Goal: Information Seeking & Learning: Check status

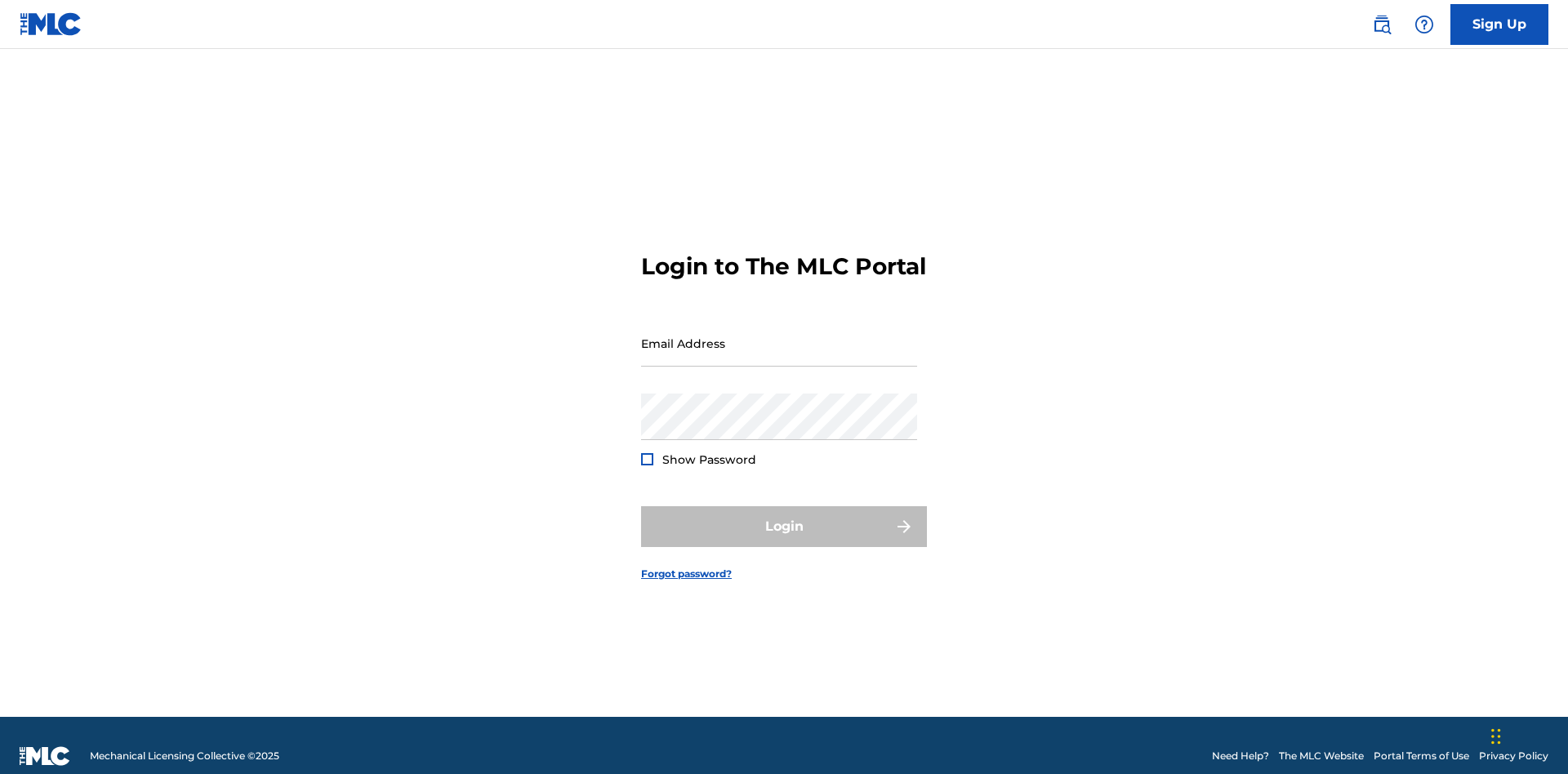
scroll to position [21, 0]
click at [779, 336] on input "Email Address" at bounding box center [779, 343] width 277 height 47
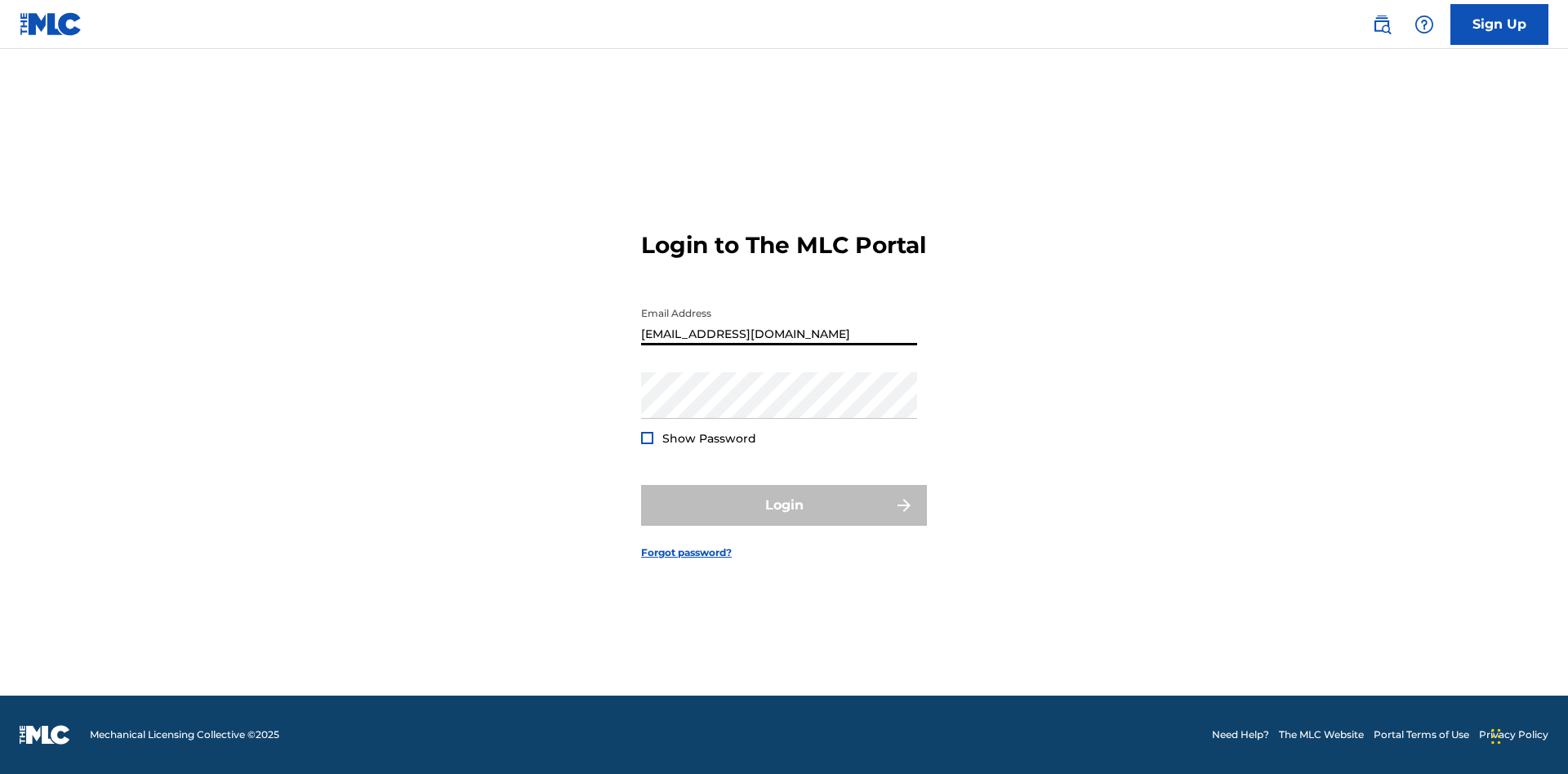
type input "[EMAIL_ADDRESS][DOMAIN_NAME]"
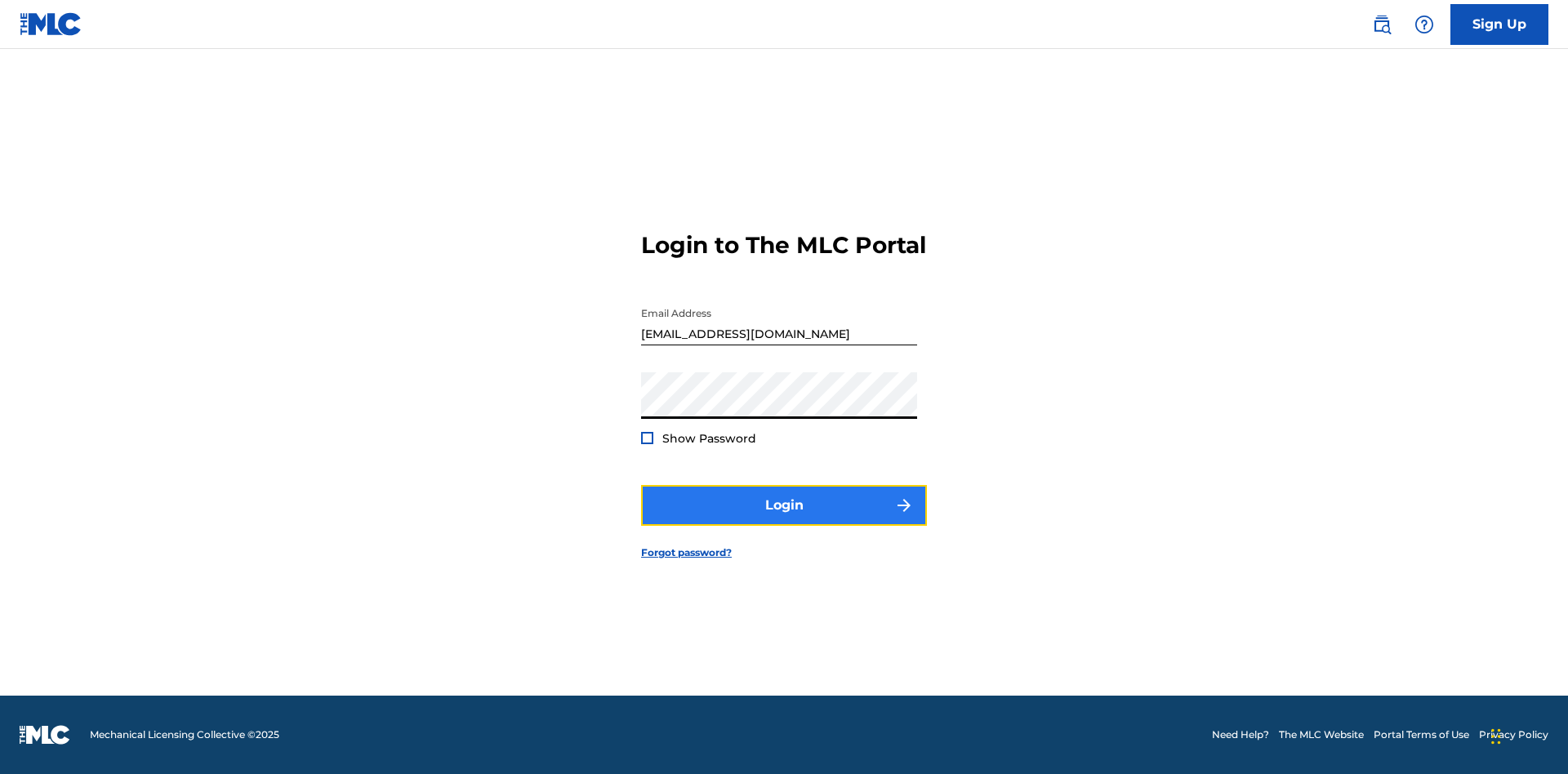
click at [784, 519] on button "Login" at bounding box center [784, 504] width 285 height 41
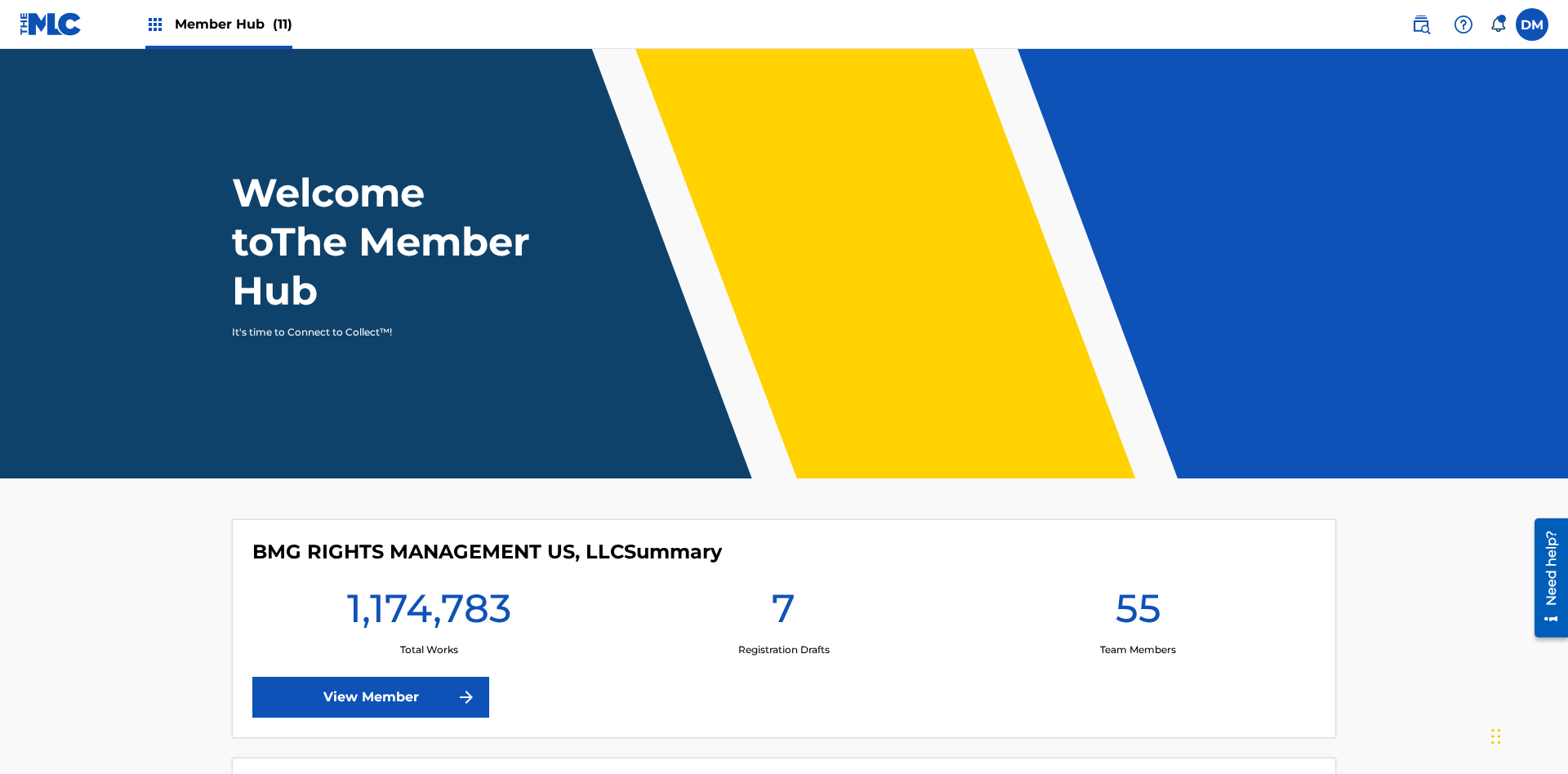
scroll to position [70, 0]
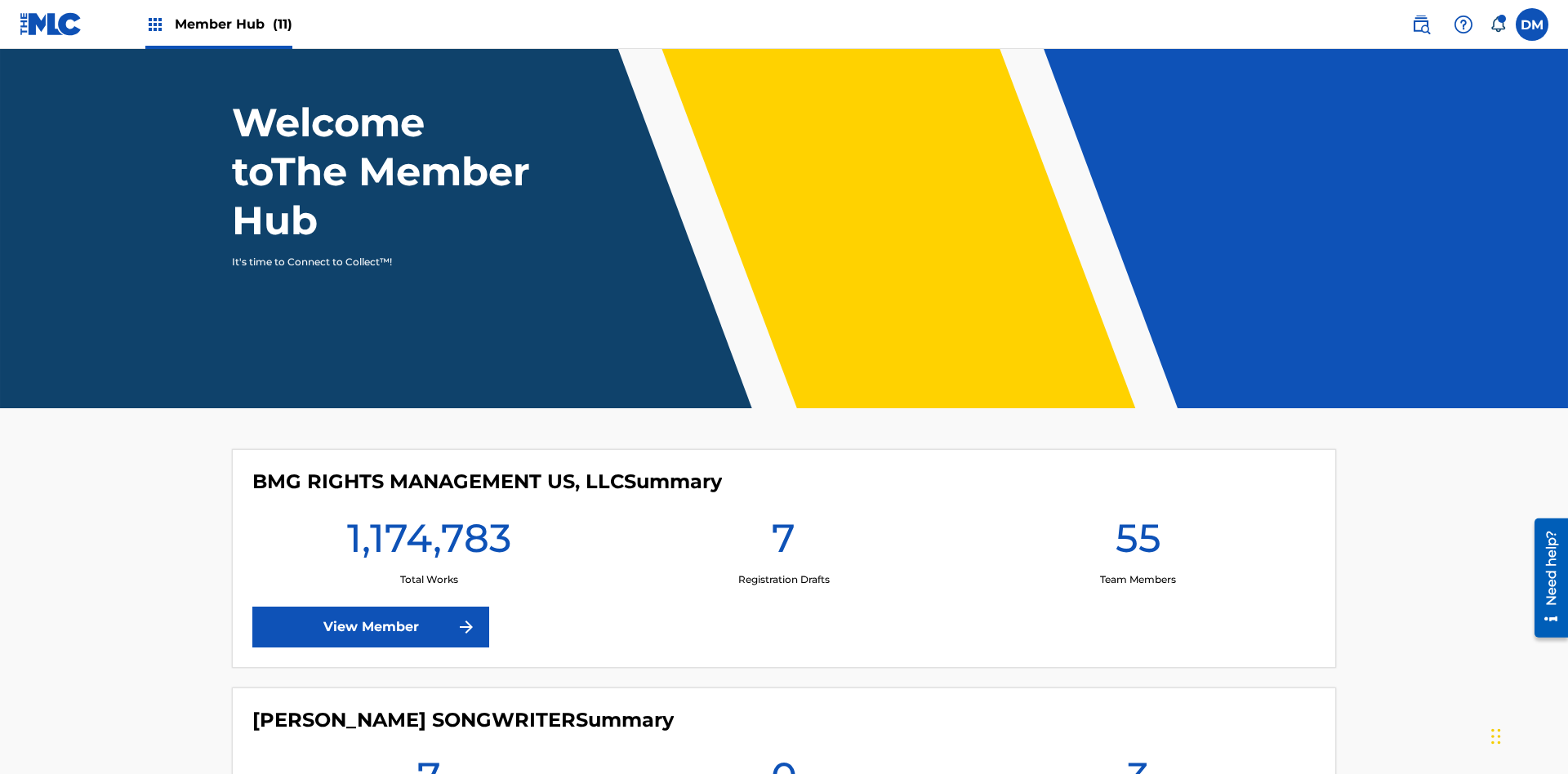
click at [218, 24] on span "Member Hub (11)" at bounding box center [233, 24] width 118 height 19
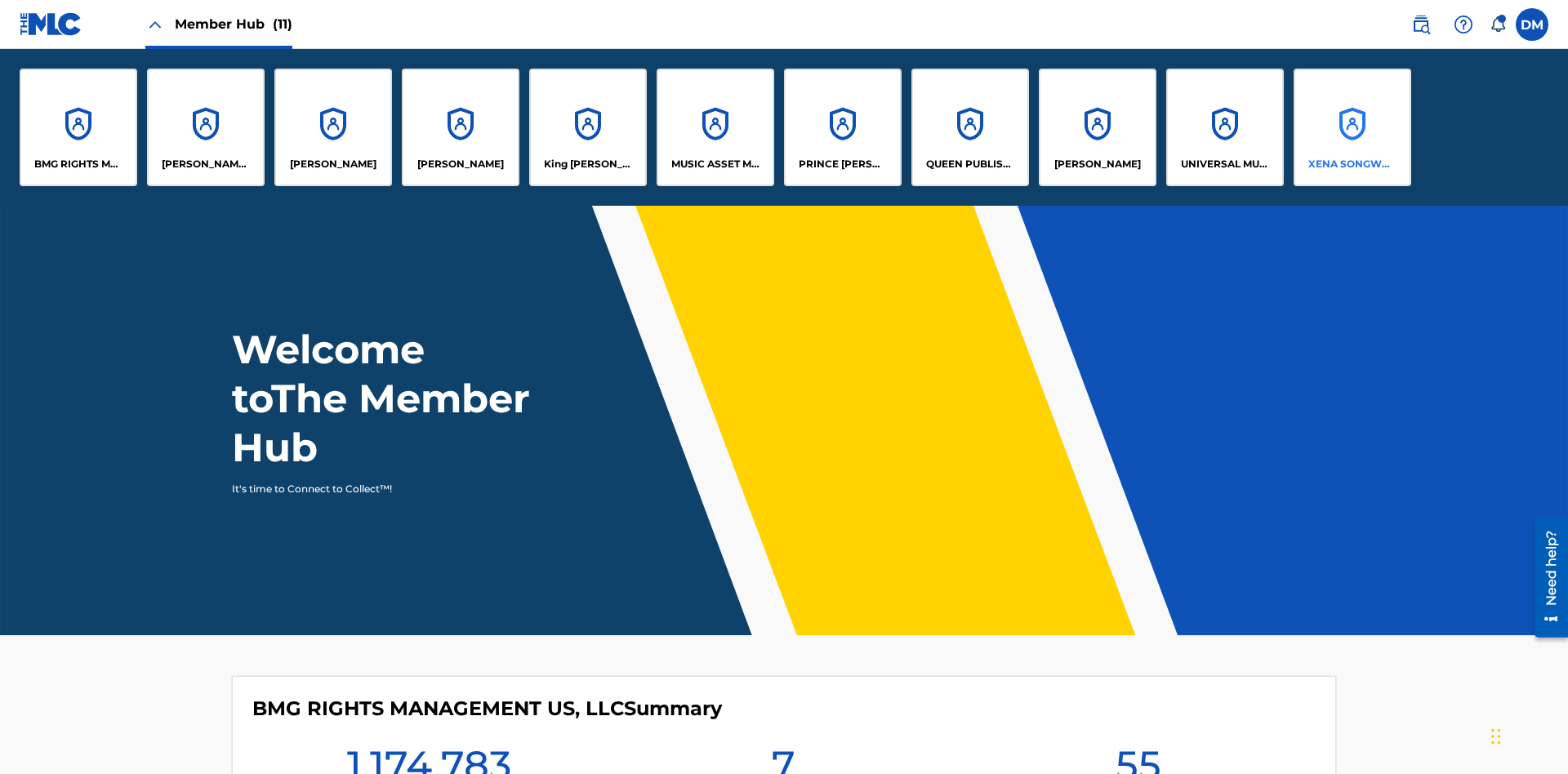
click at [1352, 165] on p "XENA SONGWRITER" at bounding box center [1353, 164] width 89 height 15
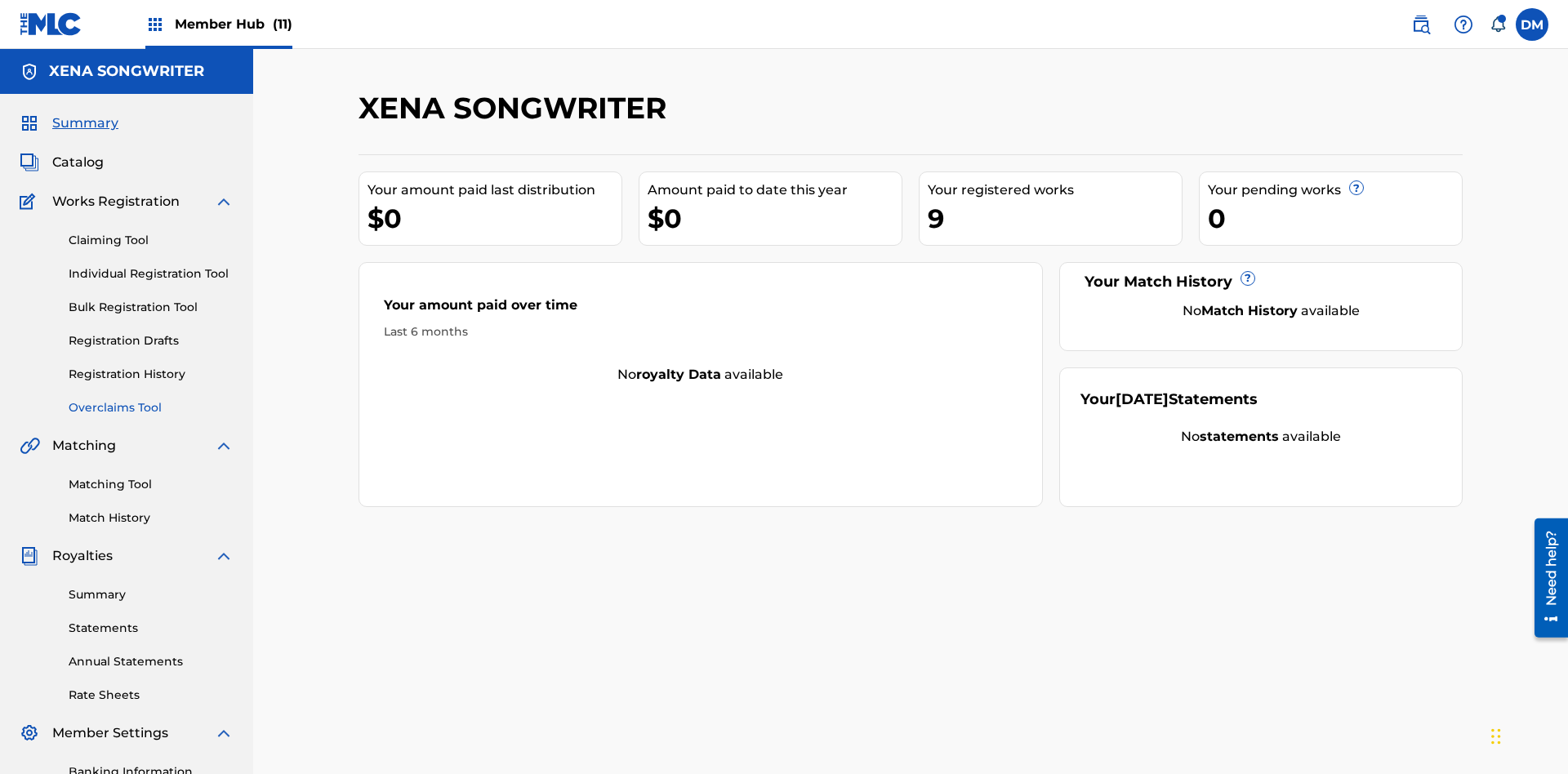
click at [151, 399] on link "Overclaims Tool" at bounding box center [151, 407] width 165 height 17
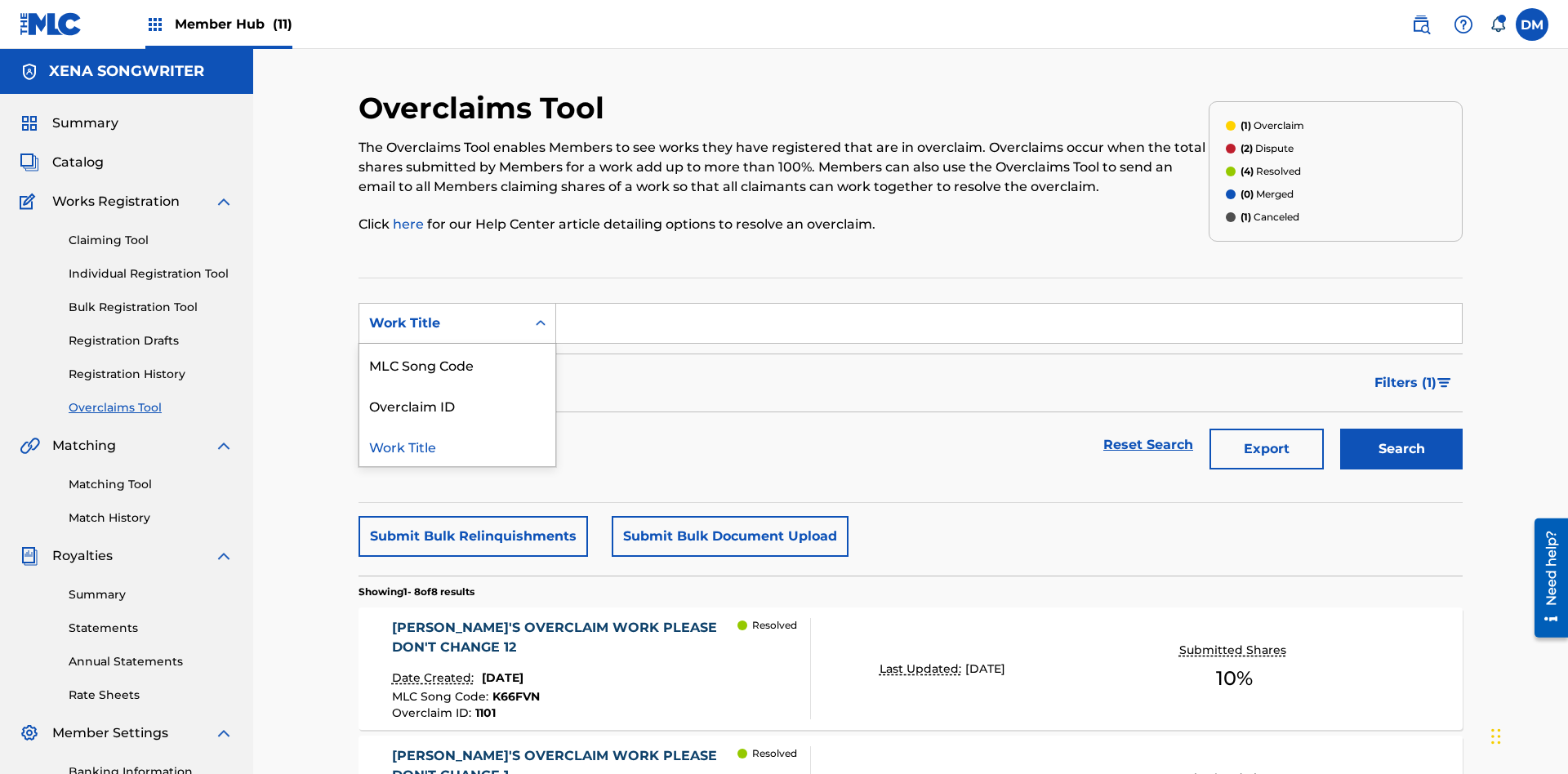
scroll to position [210, 0]
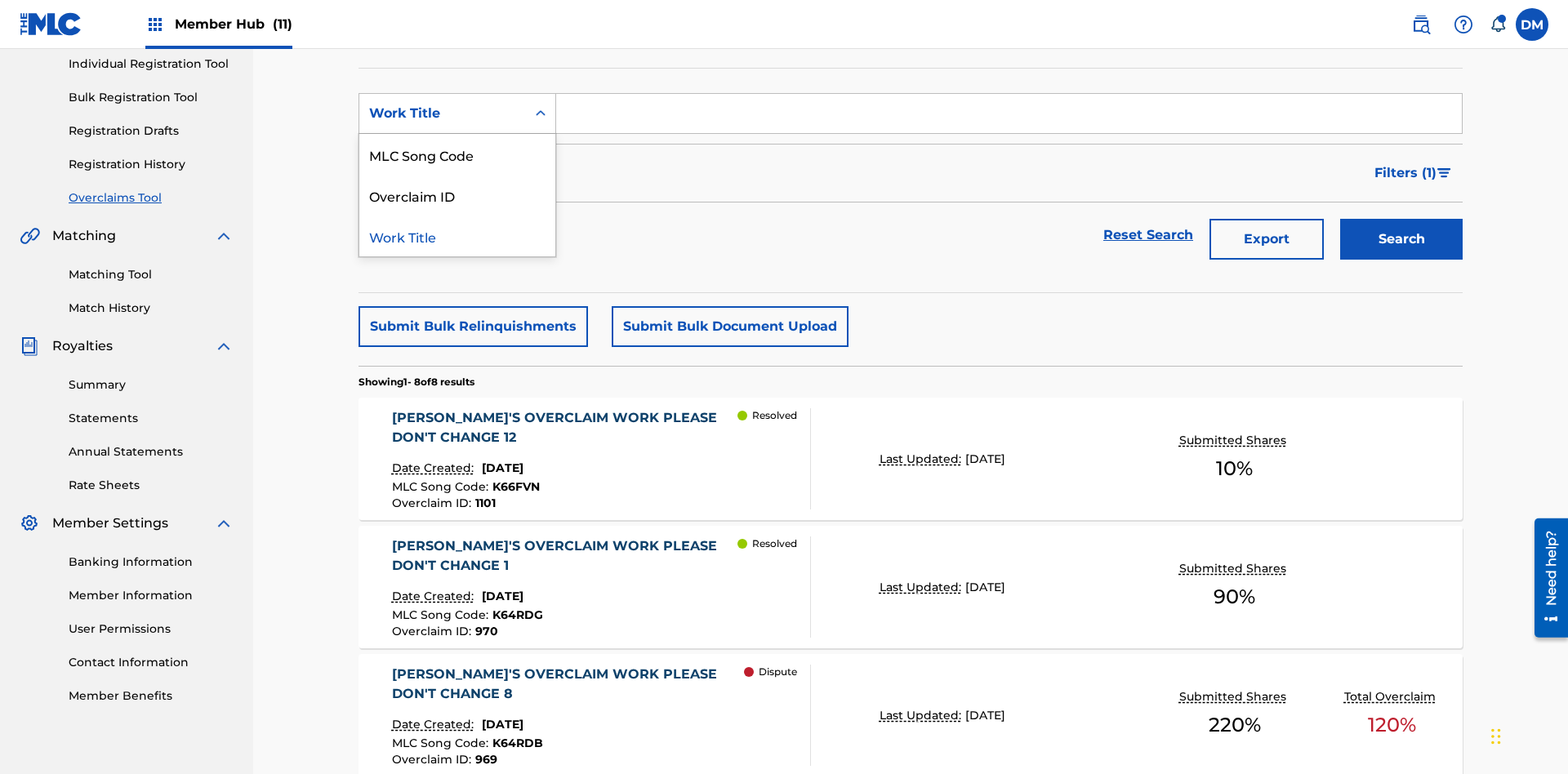
click at [457, 236] on div "Work Title" at bounding box center [458, 236] width 196 height 41
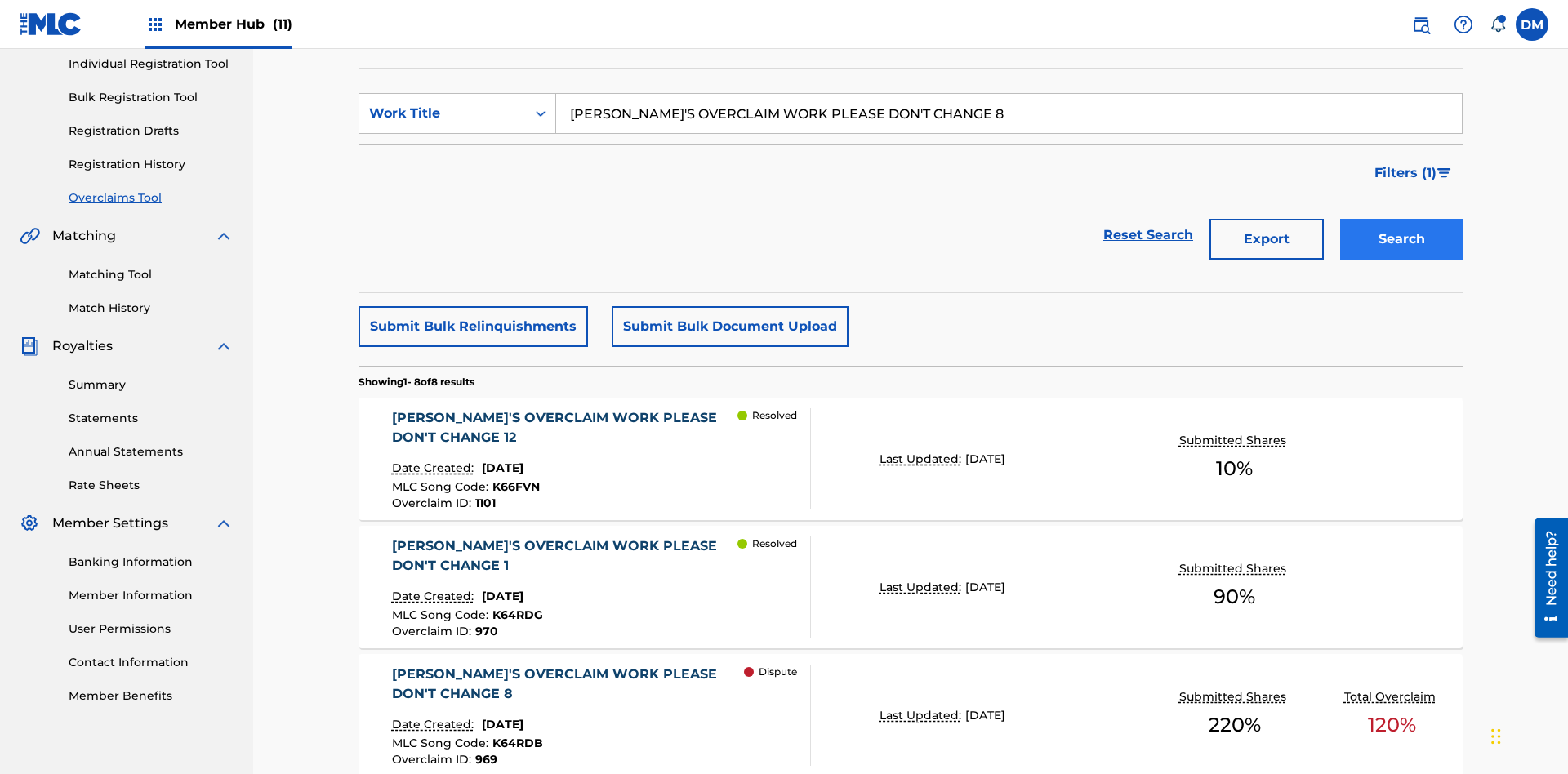
type input "[PERSON_NAME]'S OVERCLAIM WORK PLEASE DON'T CHANGE 8"
click at [1401, 219] on button "Search" at bounding box center [1401, 239] width 123 height 41
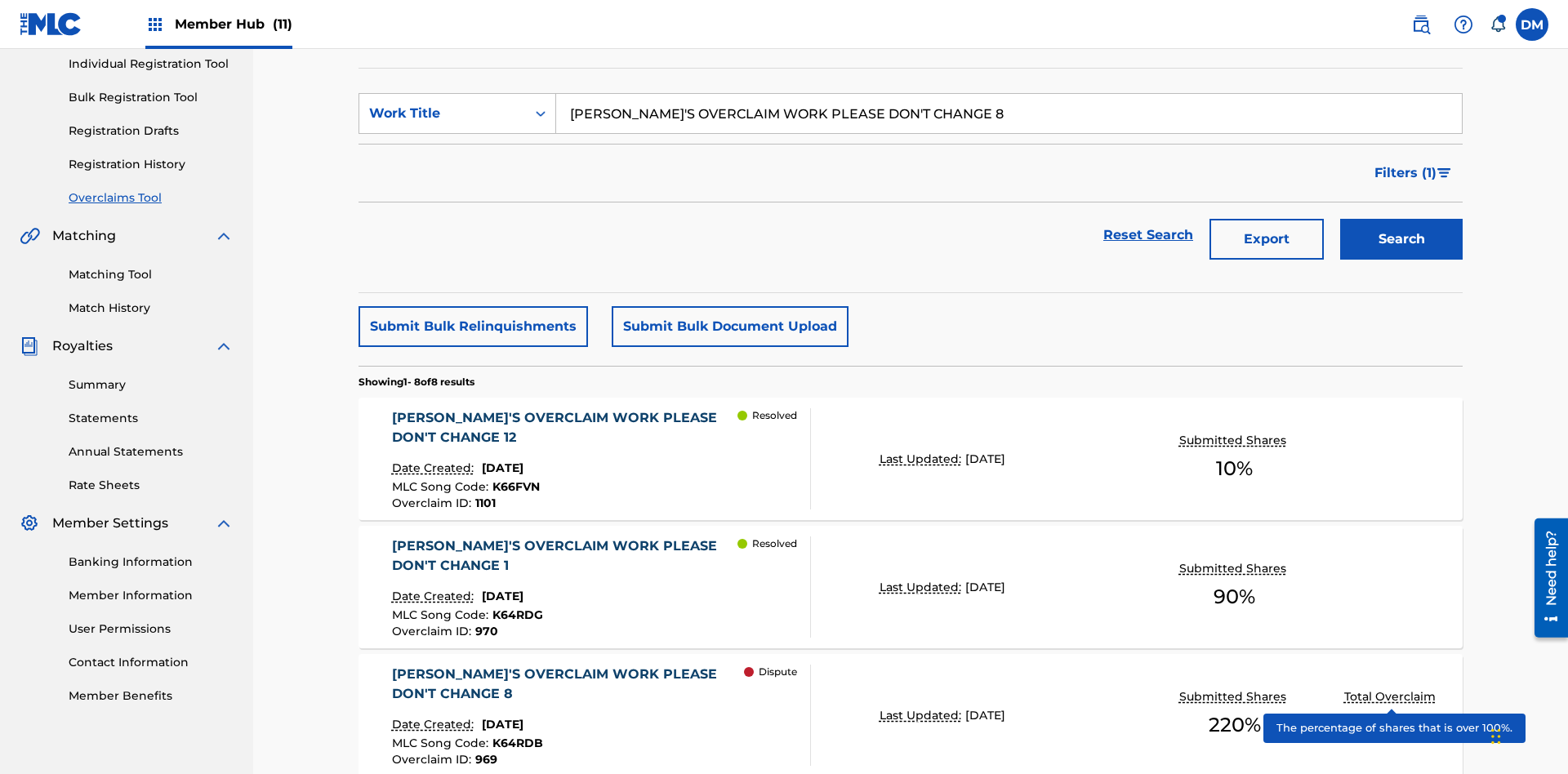
click at [514, 735] on span "K64RDB" at bounding box center [517, 742] width 51 height 15
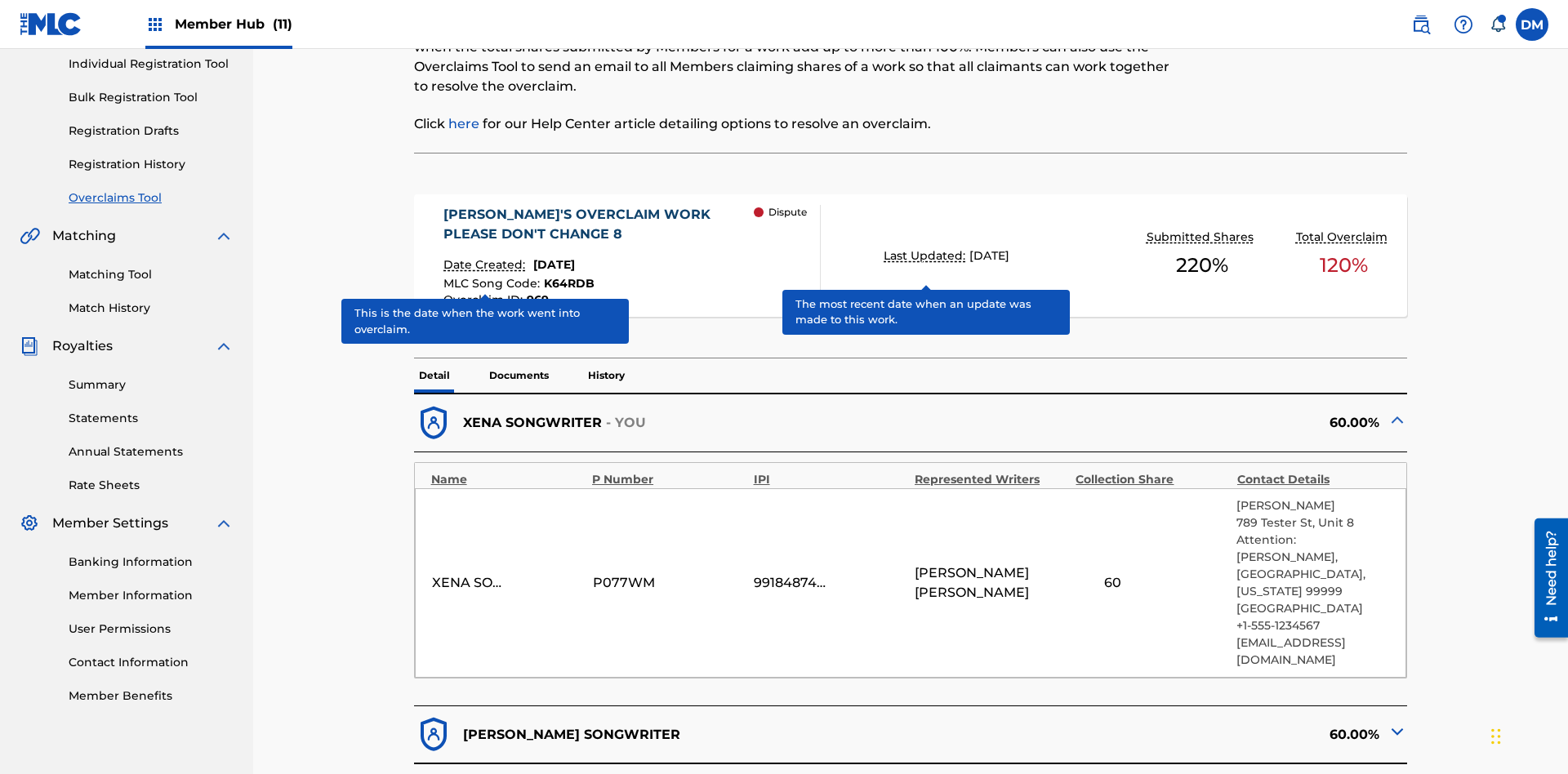
click at [567, 276] on span "K64RDB" at bounding box center [569, 283] width 51 height 15
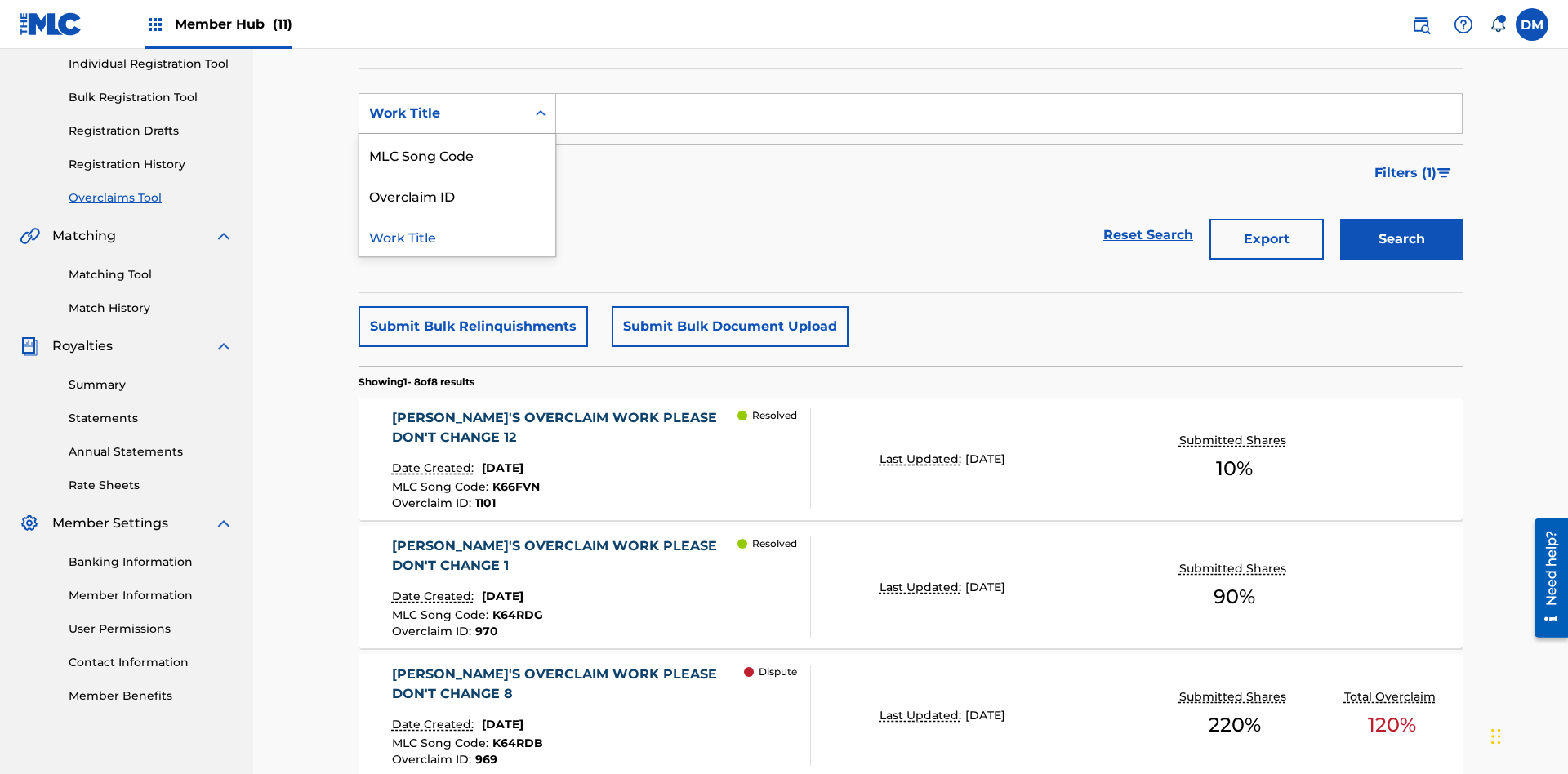
click at [457, 195] on div "Overclaim ID" at bounding box center [458, 194] width 196 height 41
type input "969"
click at [1401, 219] on button "Search" at bounding box center [1401, 239] width 123 height 41
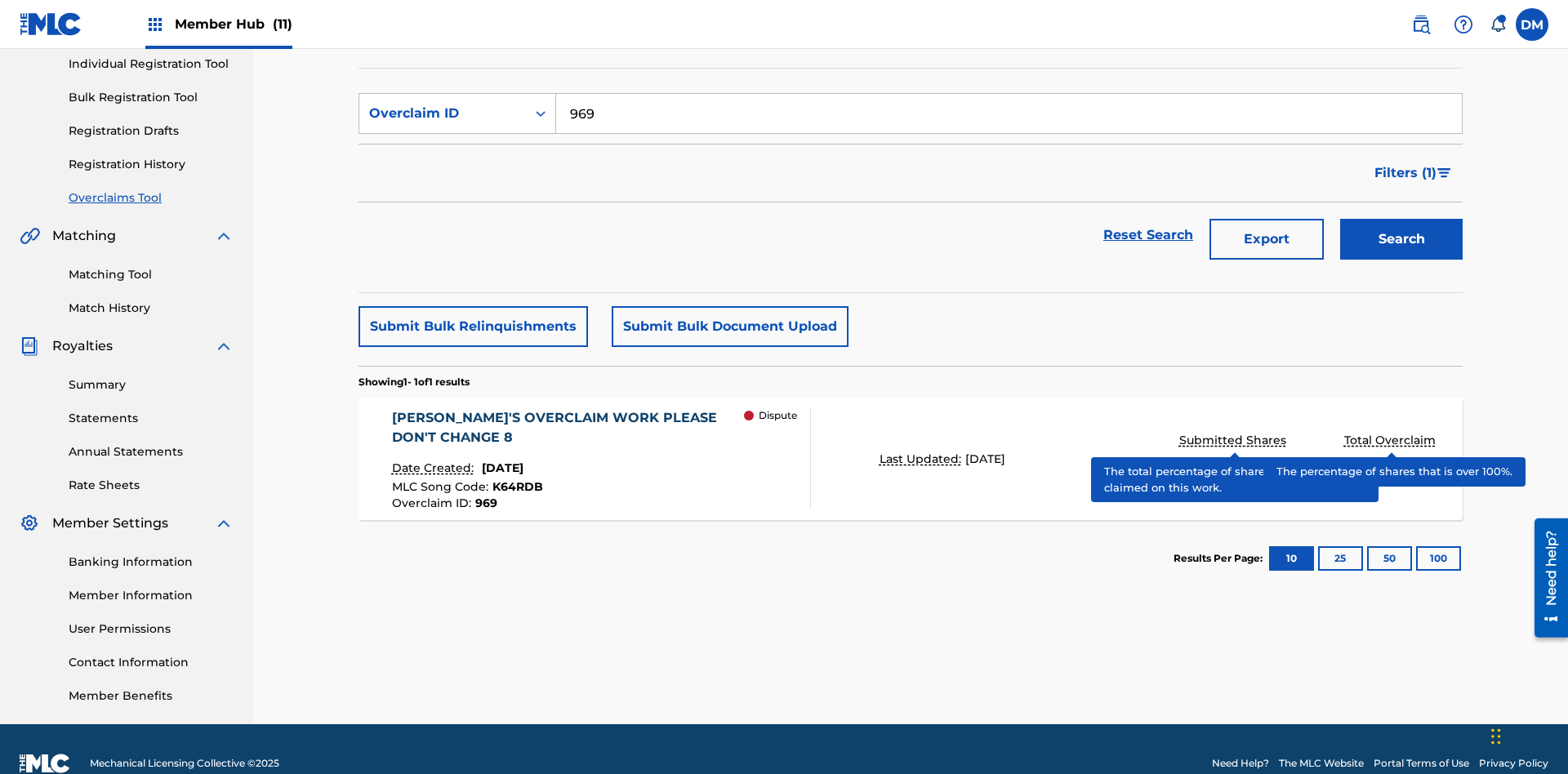
click at [514, 480] on span "K64RDB" at bounding box center [517, 487] width 51 height 15
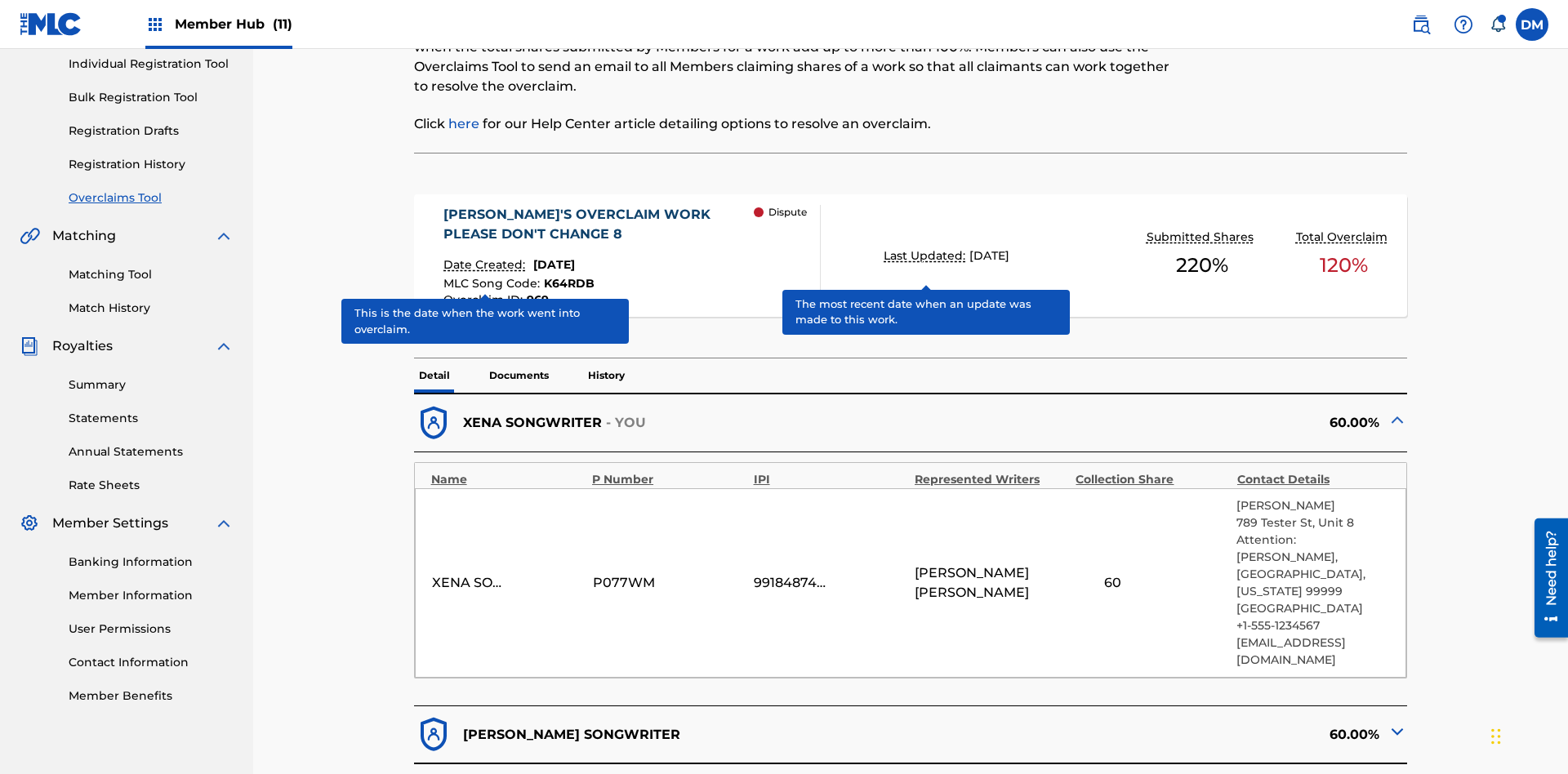
click at [567, 276] on span "K64RDB" at bounding box center [569, 283] width 51 height 15
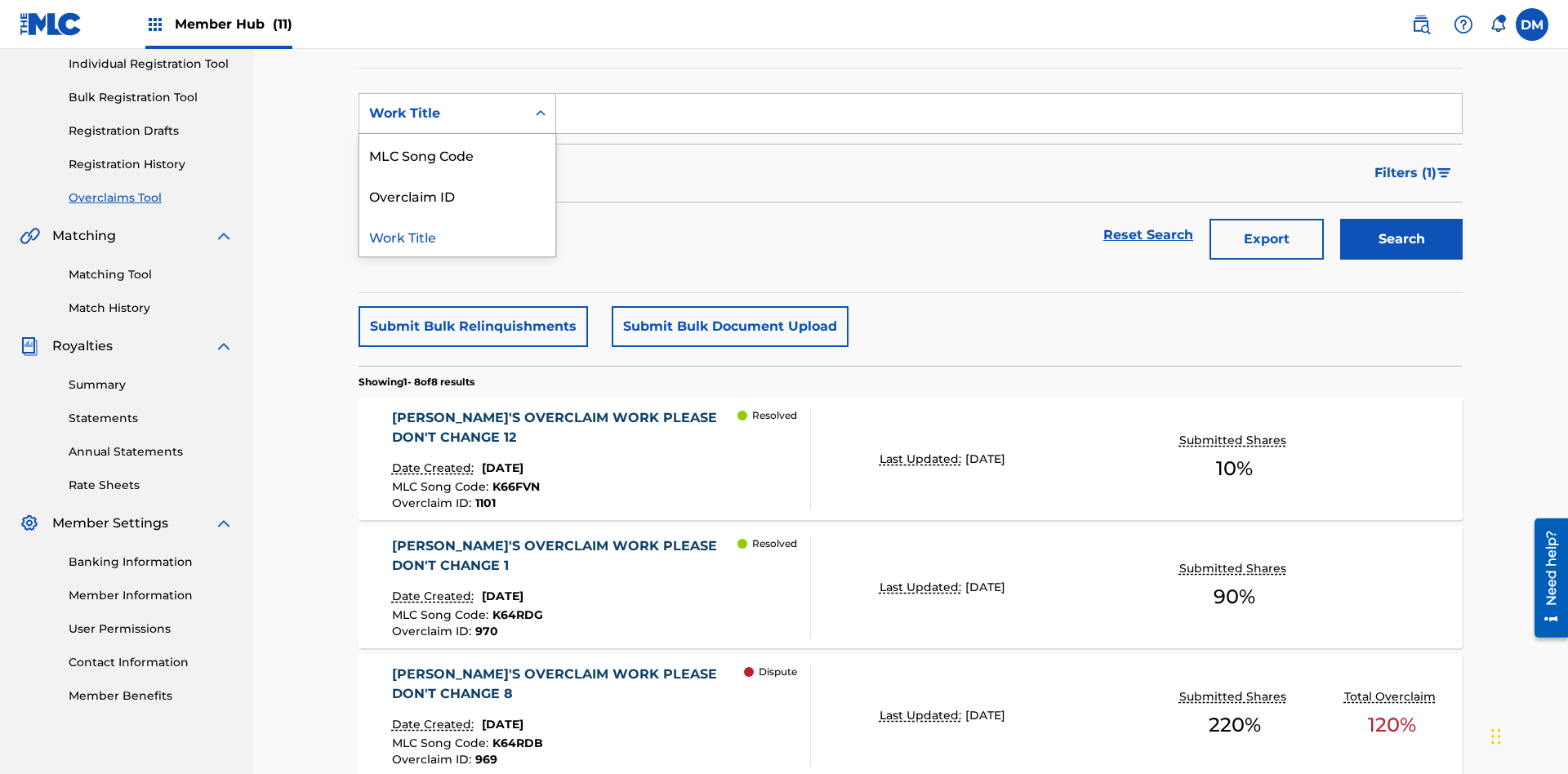
click at [457, 155] on div "MLC Song Code" at bounding box center [458, 154] width 196 height 41
type input "K64RDB"
click at [1401, 219] on button "Search" at bounding box center [1401, 239] width 123 height 41
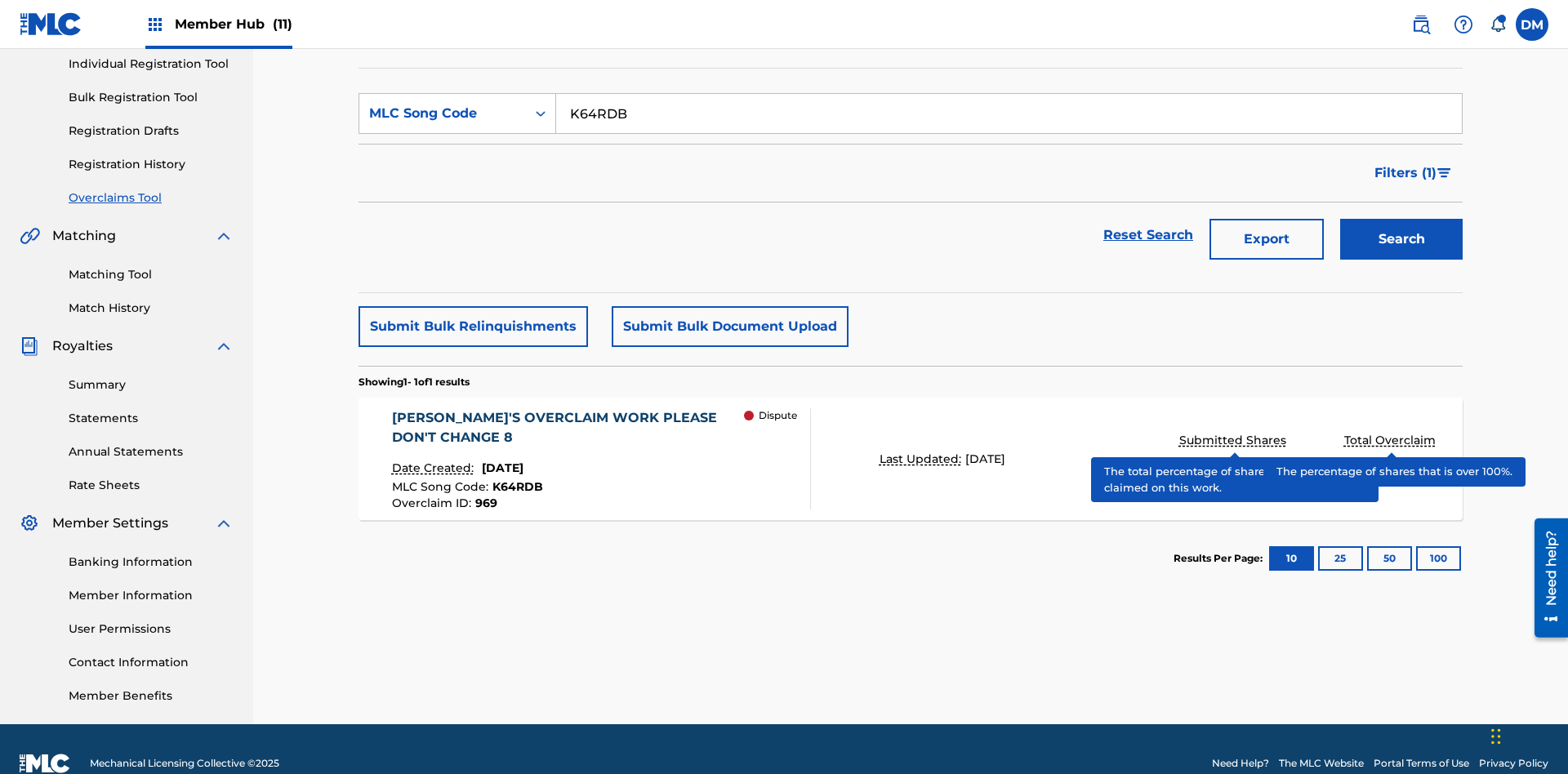
click at [514, 480] on span "K64RDB" at bounding box center [517, 487] width 51 height 15
